Goal: Task Accomplishment & Management: Use online tool/utility

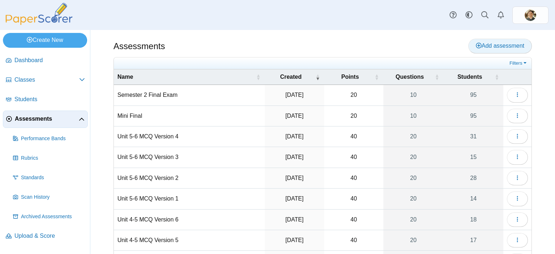
click at [480, 44] on span "Add assessment" at bounding box center [500, 46] width 48 height 6
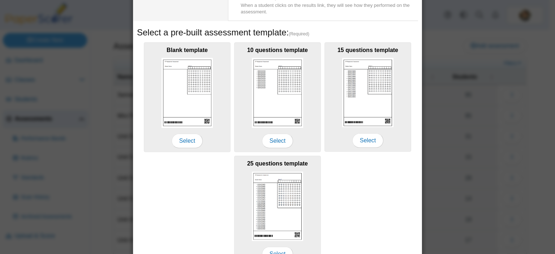
scroll to position [108, 0]
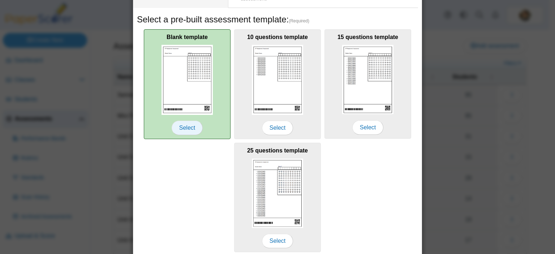
type input "**********"
click at [191, 128] on span "Select" at bounding box center [187, 128] width 31 height 14
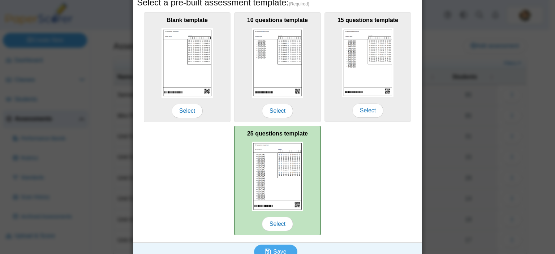
scroll to position [135, 0]
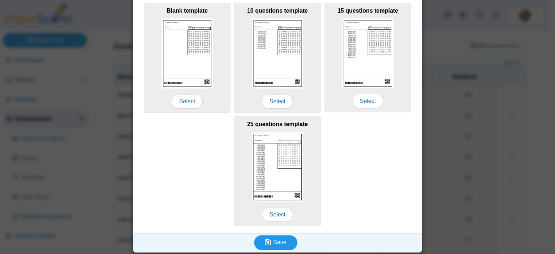
click at [282, 239] on span "Save" at bounding box center [279, 242] width 13 height 6
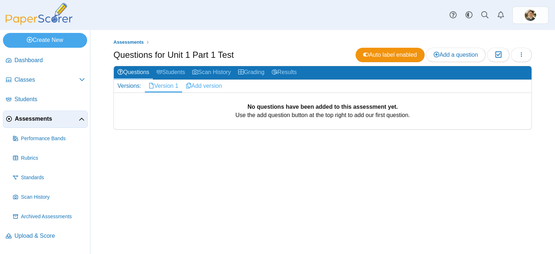
click at [206, 87] on link "Add version" at bounding box center [204, 86] width 44 height 12
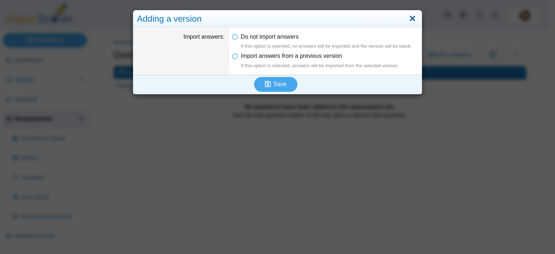
click at [407, 17] on link "Close" at bounding box center [412, 19] width 11 height 12
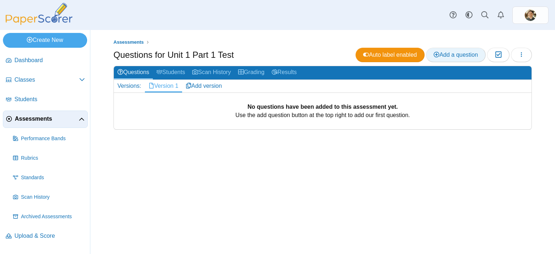
click at [443, 56] on span "Add a question" at bounding box center [456, 55] width 44 height 6
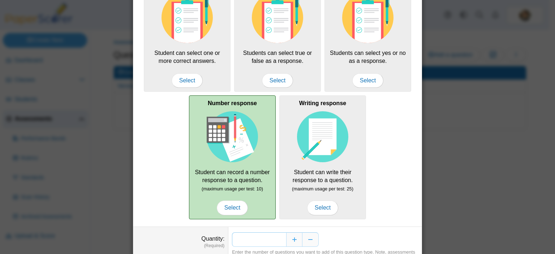
scroll to position [107, 0]
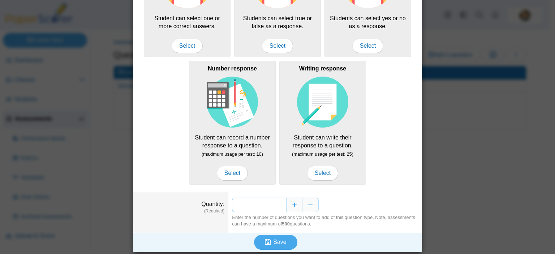
drag, startPoint x: 281, startPoint y: 205, endPoint x: 275, endPoint y: 205, distance: 6.5
click at [275, 205] on input "*" at bounding box center [259, 205] width 54 height 14
type input "*"
click at [277, 239] on span "Save" at bounding box center [279, 242] width 13 height 6
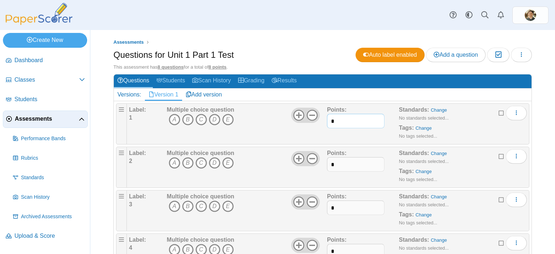
click at [328, 121] on input "*" at bounding box center [356, 121] width 58 height 14
type input "*"
drag, startPoint x: 333, startPoint y: 163, endPoint x: 327, endPoint y: 164, distance: 6.6
click at [327, 164] on input "*" at bounding box center [356, 164] width 58 height 14
type input "*"
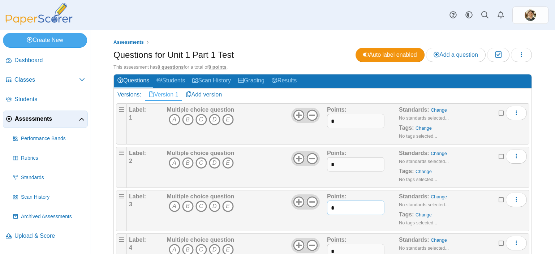
drag, startPoint x: 335, startPoint y: 206, endPoint x: 325, endPoint y: 207, distance: 9.8
click at [327, 207] on input "*" at bounding box center [356, 208] width 58 height 14
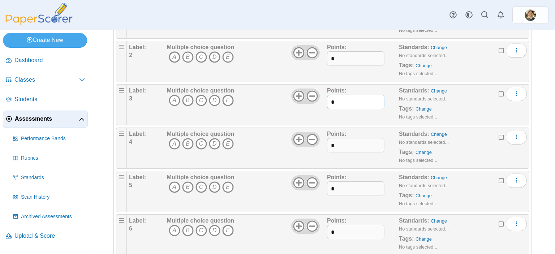
scroll to position [108, 0]
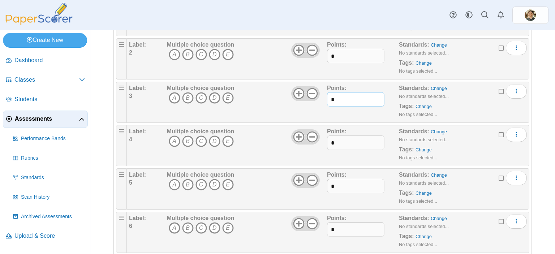
type input "*"
drag, startPoint x: 335, startPoint y: 142, endPoint x: 324, endPoint y: 142, distance: 11.2
click at [324, 142] on div "Label: 4 Multiple choice question A B C D E *" at bounding box center [328, 146] width 398 height 36
type input "*"
drag, startPoint x: 334, startPoint y: 186, endPoint x: 324, endPoint y: 185, distance: 10.6
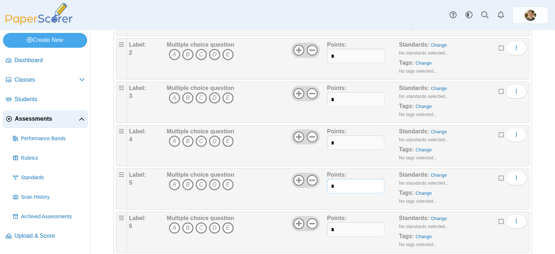
click at [324, 185] on div "Label: 5 Multiple choice question A B C D E *" at bounding box center [328, 189] width 398 height 36
type input "*"
drag, startPoint x: 333, startPoint y: 227, endPoint x: 323, endPoint y: 227, distance: 9.8
click at [323, 227] on div "Label: 6 Multiple choice question A B C D E *" at bounding box center [328, 232] width 398 height 36
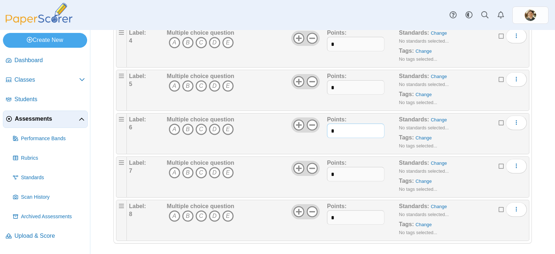
scroll to position [209, 0]
type input "*"
drag, startPoint x: 334, startPoint y: 172, endPoint x: 323, endPoint y: 172, distance: 11.6
click at [323, 172] on div "Label: 7 Multiple choice question A B C D E *" at bounding box center [328, 176] width 398 height 36
type input "*"
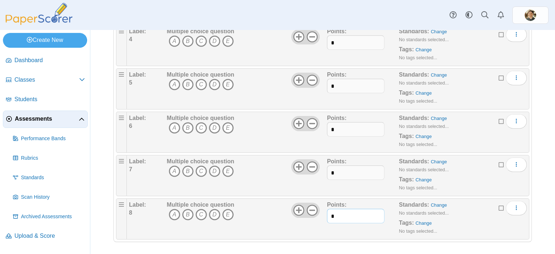
drag, startPoint x: 336, startPoint y: 213, endPoint x: 323, endPoint y: 211, distance: 13.3
click at [323, 211] on div "Label: 8 Multiple choice question A B C D E *" at bounding box center [328, 219] width 398 height 36
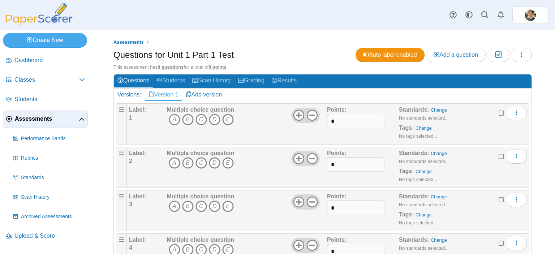
scroll to position [36, 0]
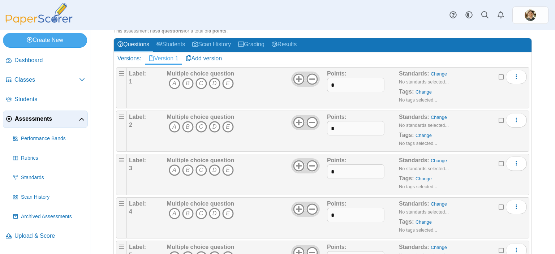
type input "*"
click at [226, 82] on icon "E" at bounding box center [228, 84] width 12 height 12
click at [213, 127] on icon "D" at bounding box center [215, 127] width 12 height 12
click at [226, 169] on icon "E" at bounding box center [228, 171] width 12 height 12
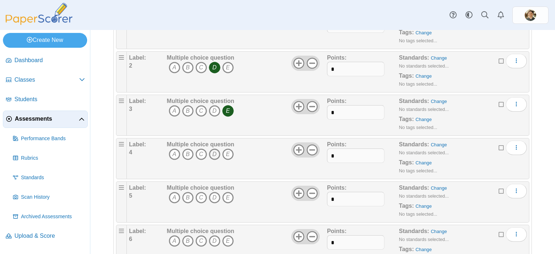
scroll to position [108, 0]
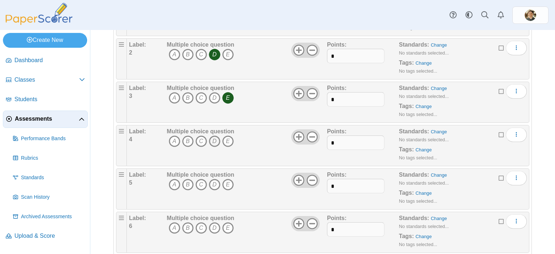
click at [214, 140] on icon "D" at bounding box center [215, 142] width 12 height 12
click at [214, 183] on icon "D" at bounding box center [215, 185] width 12 height 12
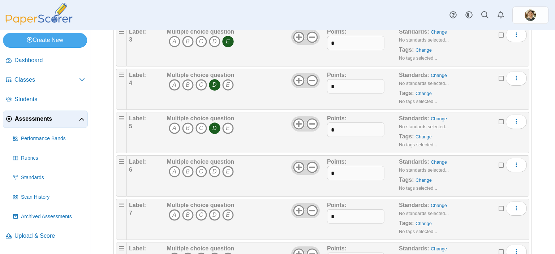
scroll to position [181, 0]
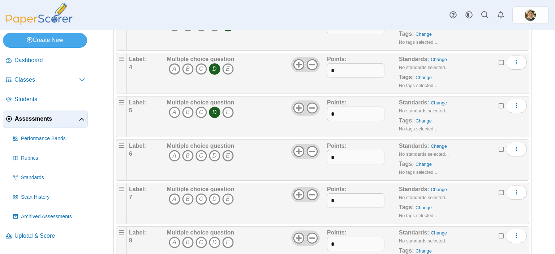
click at [229, 156] on icon "E" at bounding box center [228, 156] width 12 height 12
click at [188, 197] on icon "B" at bounding box center [188, 199] width 12 height 12
click at [200, 239] on icon "C" at bounding box center [202, 243] width 12 height 12
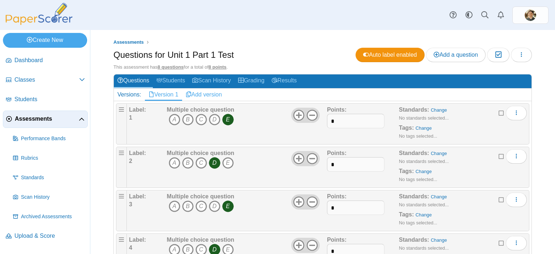
click at [210, 93] on link "Add version" at bounding box center [204, 95] width 44 height 12
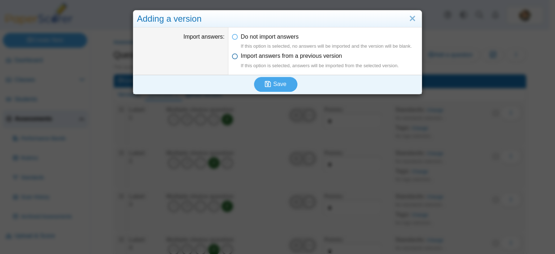
click at [234, 56] on icon at bounding box center [235, 54] width 6 height 5
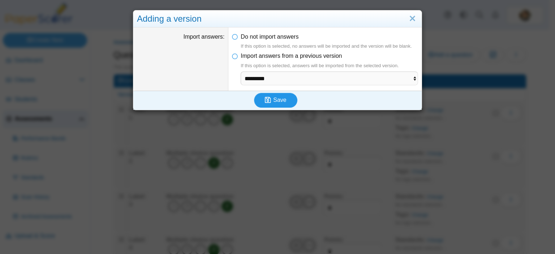
click at [274, 97] on span "Save" at bounding box center [279, 100] width 13 height 6
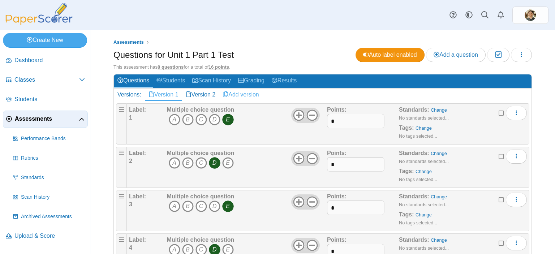
click at [245, 94] on link "Add version" at bounding box center [241, 95] width 44 height 12
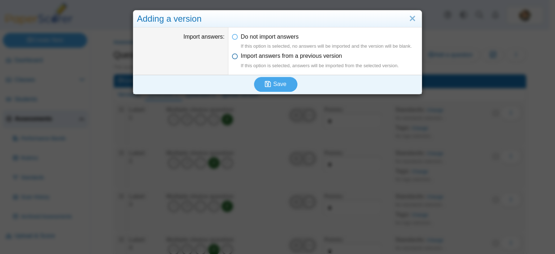
click at [233, 55] on icon at bounding box center [235, 54] width 6 height 5
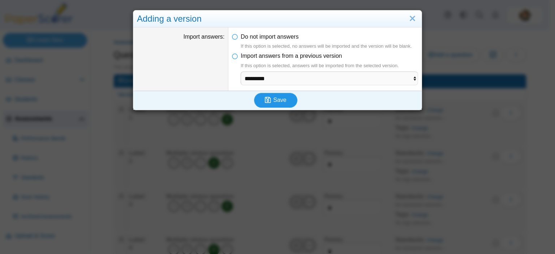
click at [269, 98] on icon "submit" at bounding box center [269, 100] width 8 height 8
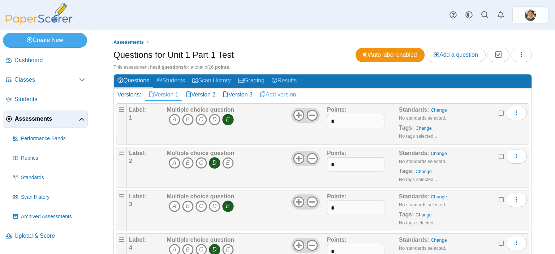
click at [280, 94] on link "Add version" at bounding box center [278, 95] width 44 height 12
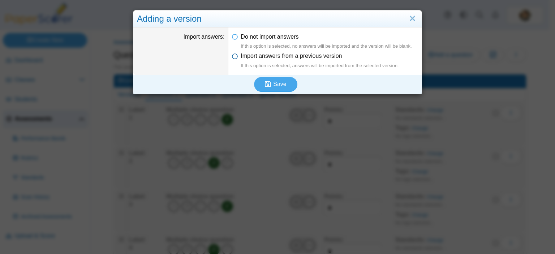
click at [234, 55] on icon at bounding box center [235, 54] width 6 height 5
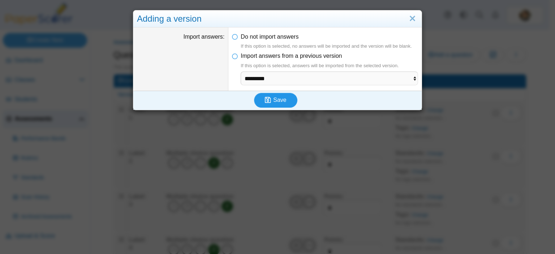
click at [269, 98] on icon "submit" at bounding box center [269, 100] width 8 height 8
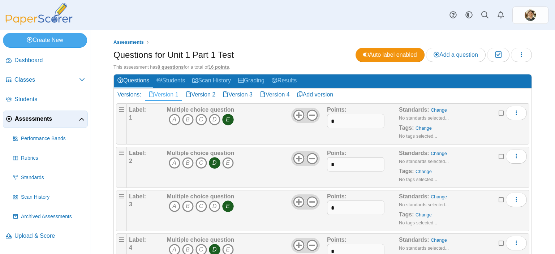
click at [208, 93] on link "Version 2" at bounding box center [200, 95] width 37 height 12
click at [187, 119] on icon "B" at bounding box center [188, 120] width 12 height 12
click at [228, 117] on icon "E" at bounding box center [228, 120] width 12 height 12
click at [225, 162] on icon "E" at bounding box center [228, 163] width 12 height 12
click at [214, 163] on icon "D" at bounding box center [215, 163] width 12 height 12
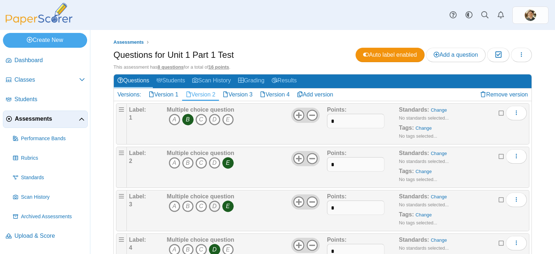
scroll to position [36, 0]
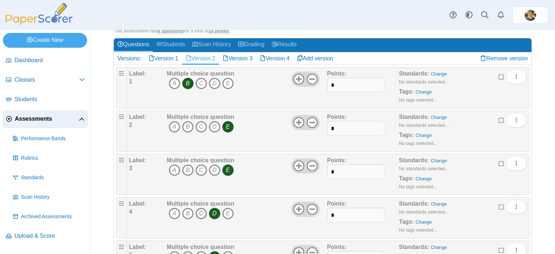
click at [200, 212] on icon "C" at bounding box center [202, 214] width 12 height 12
click at [216, 213] on icon "D" at bounding box center [215, 214] width 12 height 12
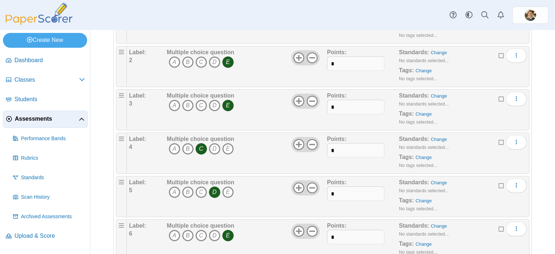
scroll to position [108, 0]
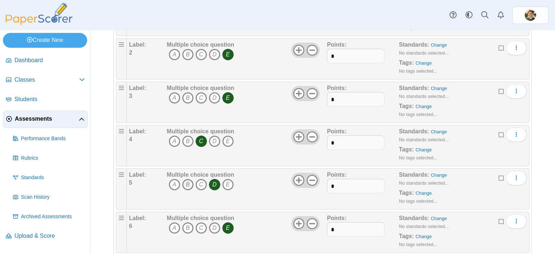
click at [188, 182] on icon "B" at bounding box center [188, 185] width 12 height 12
click at [214, 181] on icon "D" at bounding box center [215, 185] width 12 height 12
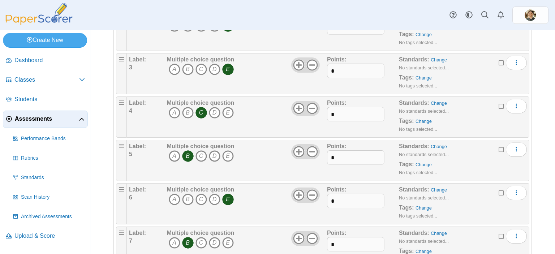
scroll to position [181, 0]
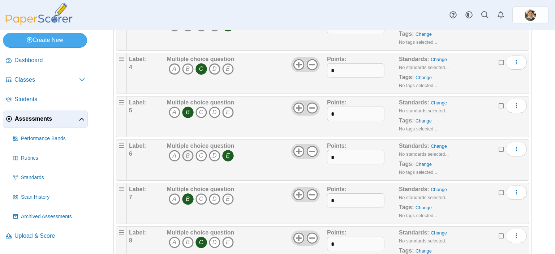
click at [188, 153] on icon "B" at bounding box center [188, 156] width 12 height 12
click at [228, 153] on icon "E" at bounding box center [228, 156] width 12 height 12
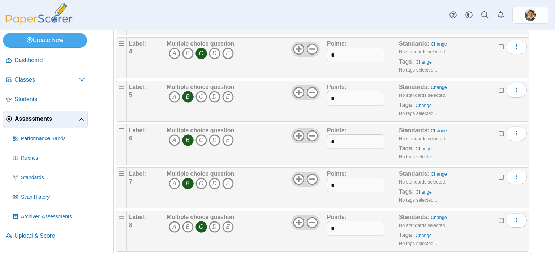
scroll to position [209, 0]
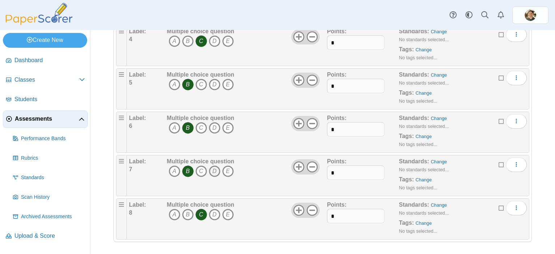
click at [214, 171] on icon "D" at bounding box center [215, 172] width 12 height 12
click at [187, 171] on icon "B" at bounding box center [188, 172] width 12 height 12
click at [189, 212] on icon "B" at bounding box center [188, 215] width 12 height 12
click at [203, 212] on icon "C" at bounding box center [202, 215] width 12 height 12
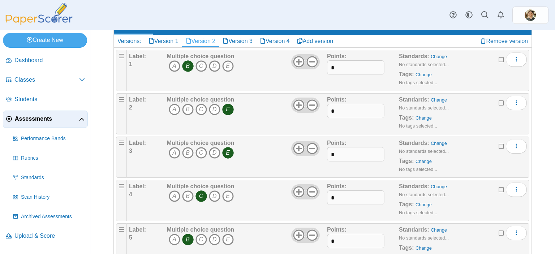
scroll to position [0, 0]
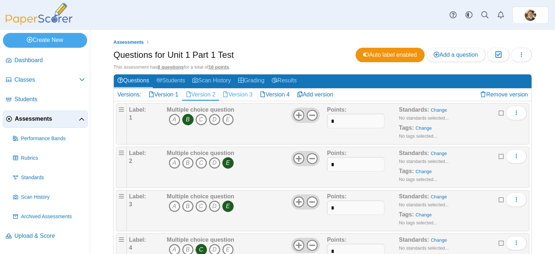
click at [247, 93] on link "Version 3" at bounding box center [237, 95] width 37 height 12
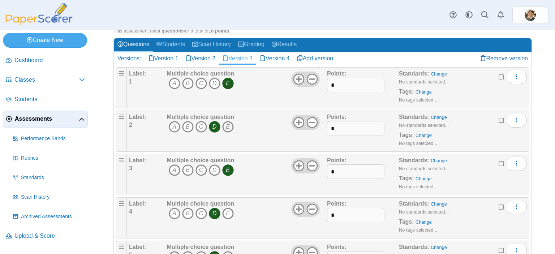
click at [228, 127] on icon "E" at bounding box center [228, 127] width 12 height 12
click at [216, 127] on icon "D" at bounding box center [215, 127] width 12 height 12
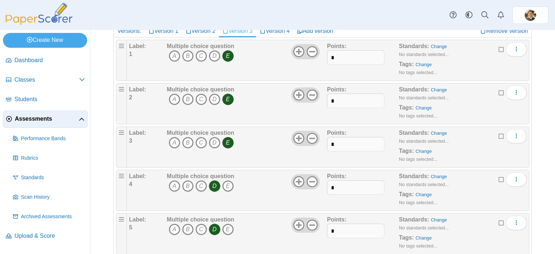
scroll to position [108, 0]
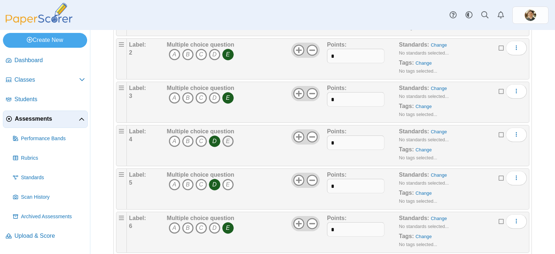
click at [230, 140] on icon "E" at bounding box center [228, 142] width 12 height 12
click at [216, 141] on icon "D" at bounding box center [215, 142] width 12 height 12
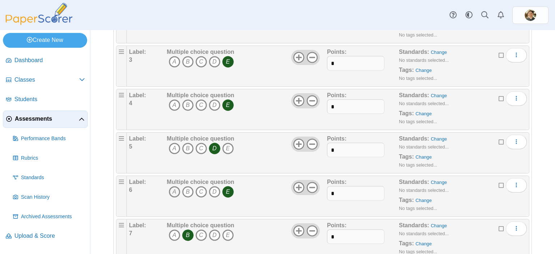
click at [171, 191] on icon "A" at bounding box center [175, 192] width 12 height 12
click at [226, 189] on icon "E" at bounding box center [228, 192] width 12 height 12
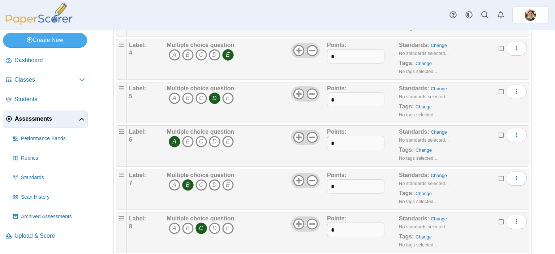
scroll to position [209, 0]
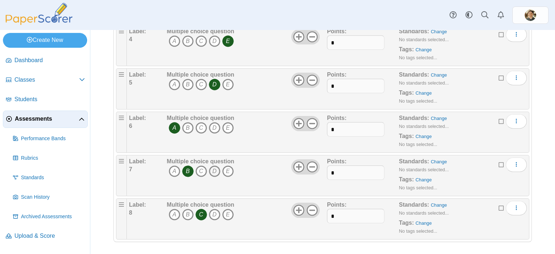
click at [212, 170] on icon "D" at bounding box center [215, 172] width 12 height 12
click at [188, 170] on icon "B" at bounding box center [188, 172] width 12 height 12
click at [216, 214] on icon "D" at bounding box center [215, 215] width 12 height 12
click at [200, 213] on icon "C" at bounding box center [202, 215] width 12 height 12
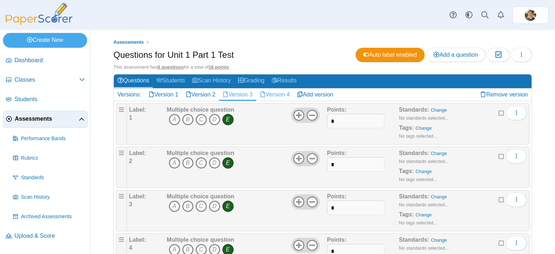
click at [285, 92] on link "Version 4" at bounding box center [274, 95] width 37 height 12
click at [170, 118] on icon "A" at bounding box center [175, 120] width 12 height 12
click at [229, 120] on icon "E" at bounding box center [228, 120] width 12 height 12
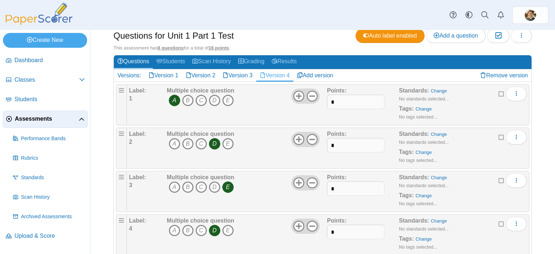
scroll to position [36, 0]
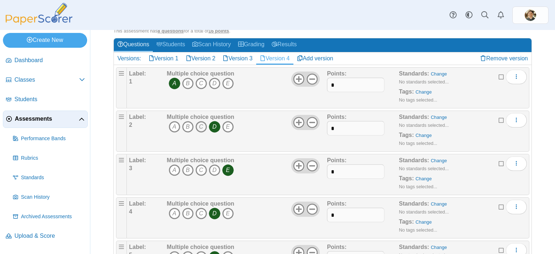
click at [201, 128] on icon "C" at bounding box center [202, 127] width 12 height 12
click at [213, 127] on icon "D" at bounding box center [215, 127] width 12 height 12
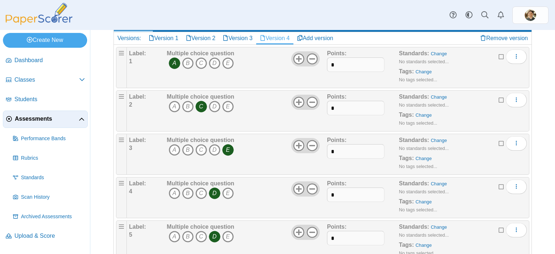
scroll to position [72, 0]
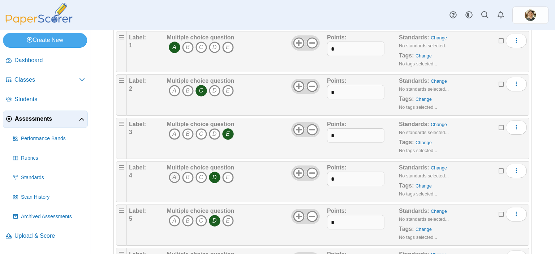
click at [171, 178] on icon "A" at bounding box center [175, 178] width 12 height 12
click at [214, 175] on icon "D" at bounding box center [215, 178] width 12 height 12
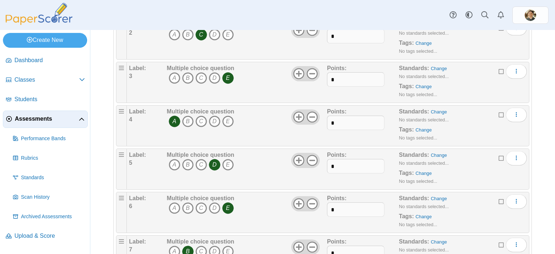
scroll to position [145, 0]
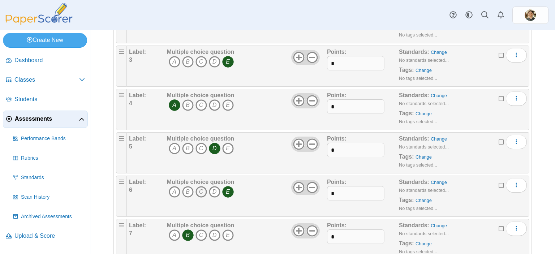
click at [198, 191] on icon "C" at bounding box center [202, 192] width 12 height 12
click at [227, 189] on icon "E" at bounding box center [228, 192] width 12 height 12
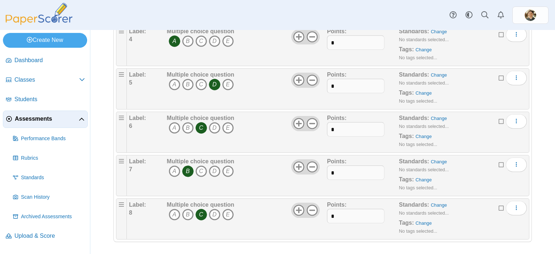
scroll to position [0, 0]
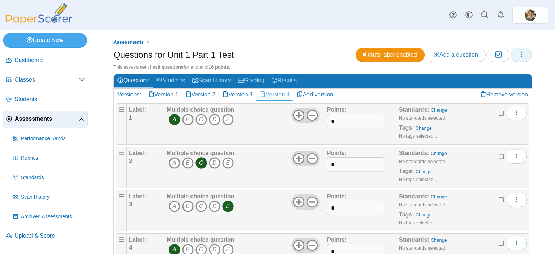
click at [520, 55] on button "button" at bounding box center [521, 55] width 21 height 14
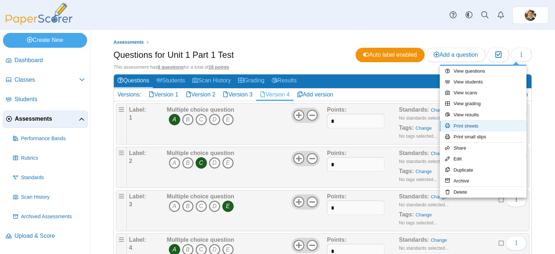
click at [477, 127] on link "Print sheets" at bounding box center [483, 126] width 87 height 11
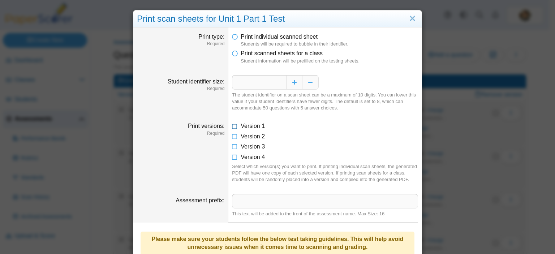
click at [232, 125] on icon at bounding box center [235, 124] width 6 height 5
click at [232, 134] on icon at bounding box center [235, 135] width 6 height 5
click at [232, 146] on icon at bounding box center [235, 145] width 6 height 5
click at [232, 157] on icon at bounding box center [235, 155] width 6 height 5
click at [310, 84] on button "Decrease" at bounding box center [311, 82] width 16 height 14
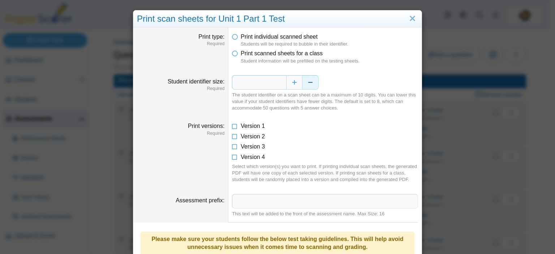
click at [310, 84] on button "Decrease" at bounding box center [311, 82] width 16 height 14
click at [292, 82] on button "Increase" at bounding box center [294, 82] width 16 height 14
type input "*"
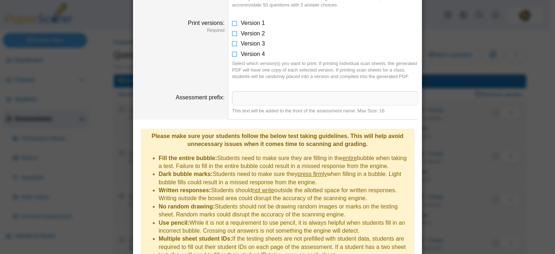
scroll to position [137, 0]
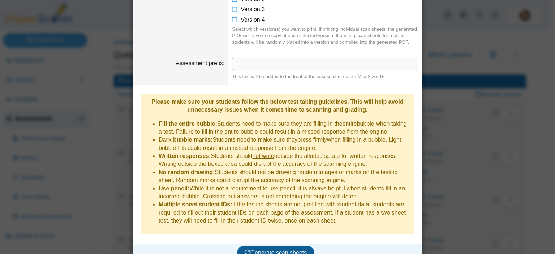
click at [268, 250] on span "Generate scan sheets" at bounding box center [276, 253] width 63 height 6
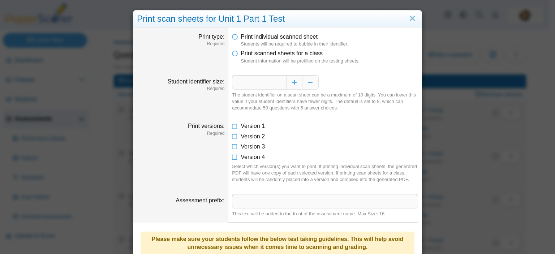
scroll to position [263, 0]
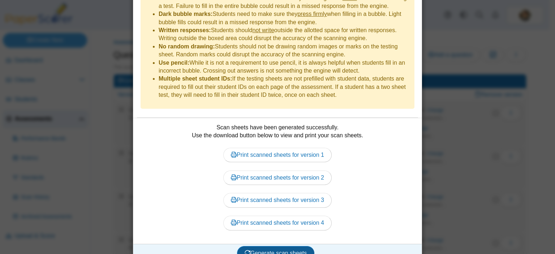
click at [277, 250] on span "Generate scan sheets" at bounding box center [276, 253] width 63 height 6
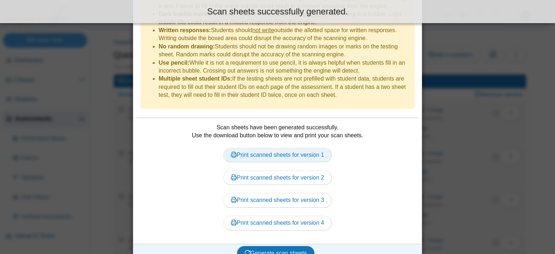
click at [281, 148] on link "Print scanned sheets for version 1" at bounding box center [277, 155] width 108 height 14
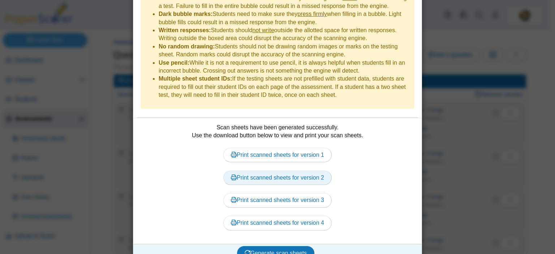
click at [275, 171] on link "Print scanned sheets for version 2" at bounding box center [277, 178] width 108 height 14
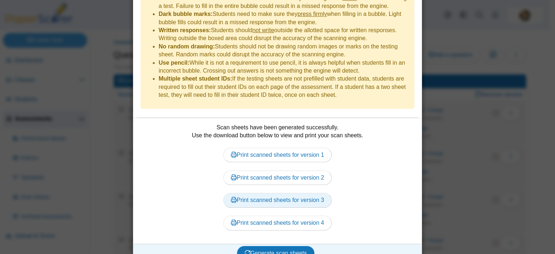
click at [257, 193] on link "Print scanned sheets for version 3" at bounding box center [277, 200] width 108 height 14
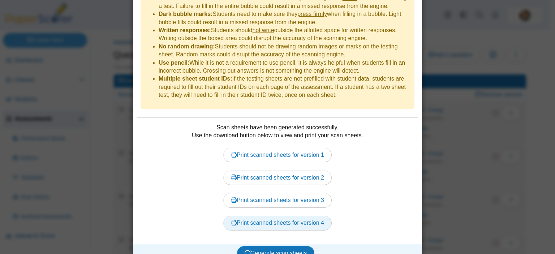
click at [252, 216] on link "Print scanned sheets for version 4" at bounding box center [277, 223] width 108 height 14
